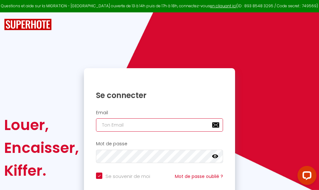
click at [144, 124] on input "email" at bounding box center [159, 124] width 127 height 13
type input "m"
checkbox input "true"
type input "ma"
checkbox input "true"
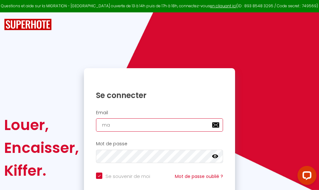
type input "mar"
checkbox input "true"
type input "marc"
checkbox input "true"
type input "marcd"
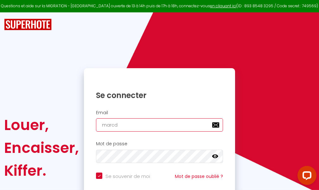
checkbox input "true"
type input "marcdp"
checkbox input "true"
type input "marcdpo"
checkbox input "true"
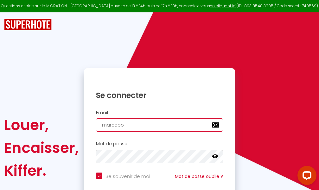
type input "marcdpoz"
checkbox input "true"
type input "marcdpoz."
checkbox input "true"
type input "marcdpoz.l"
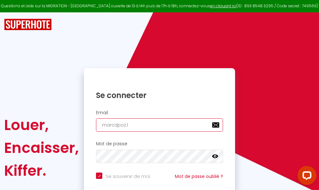
checkbox input "true"
type input "marcdpoz.lo"
checkbox input "true"
type input "marcdpoz.loc"
checkbox input "true"
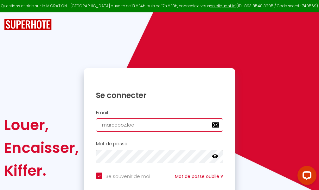
type input "marcdpoz.loca"
checkbox input "true"
type input "marcdpoz.locat"
checkbox input "true"
type input "marcdpoz.locati"
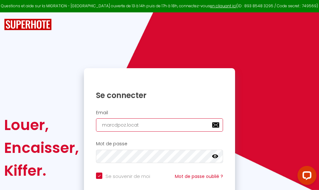
checkbox input "true"
type input "marcdpoz.locatio"
checkbox input "true"
type input "marcdpoz.location"
checkbox input "true"
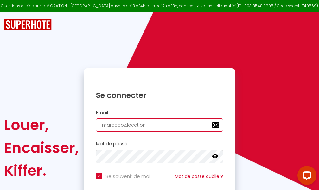
type input "marcdpoz.location@"
checkbox input "true"
type input "marcdpoz.location@g"
checkbox input "true"
type input "marcdpoz.location@gm"
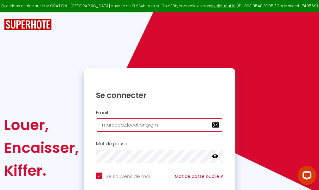
checkbox input "true"
type input "marcdpoz.location@gma"
checkbox input "true"
type input "marcdpoz.location@gmai"
checkbox input "true"
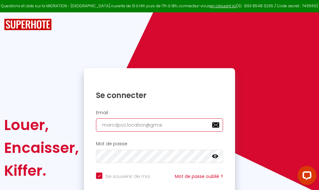
type input "[EMAIL_ADDRESS]"
checkbox input "true"
type input "[EMAIL_ADDRESS]."
checkbox input "true"
type input "marcdpoz.location@gmail.c"
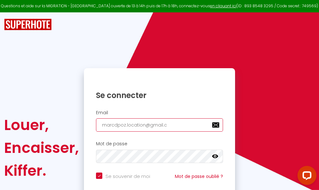
checkbox input "true"
type input "[EMAIL_ADDRESS][DOMAIN_NAME]"
checkbox input "true"
type input "[EMAIL_ADDRESS][DOMAIN_NAME]"
checkbox input "true"
